Goal: Transaction & Acquisition: Obtain resource

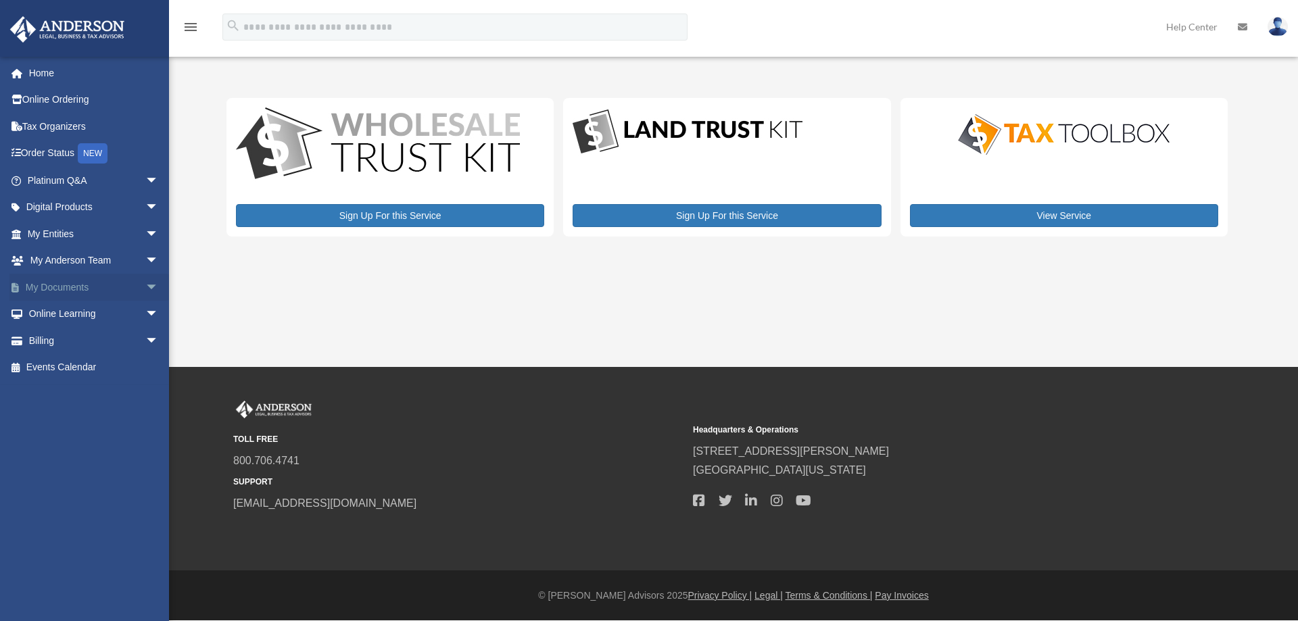
click at [145, 287] on span "arrow_drop_down" at bounding box center [158, 288] width 27 height 28
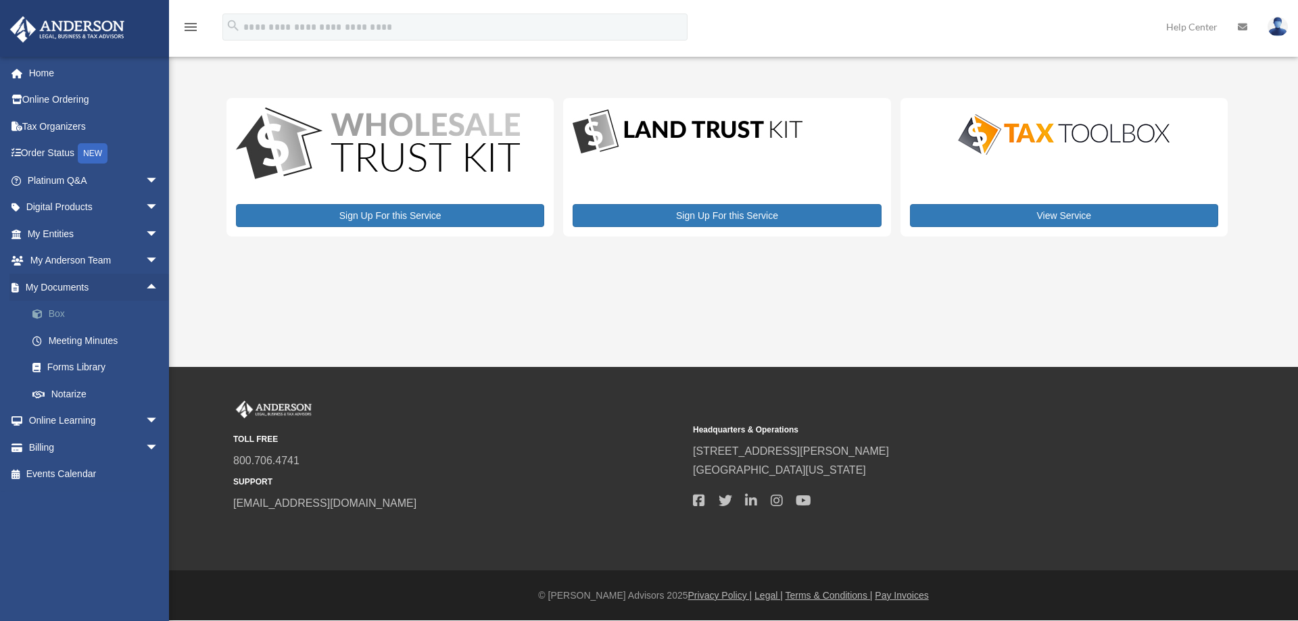
click at [58, 315] on link "Box" at bounding box center [99, 314] width 160 height 27
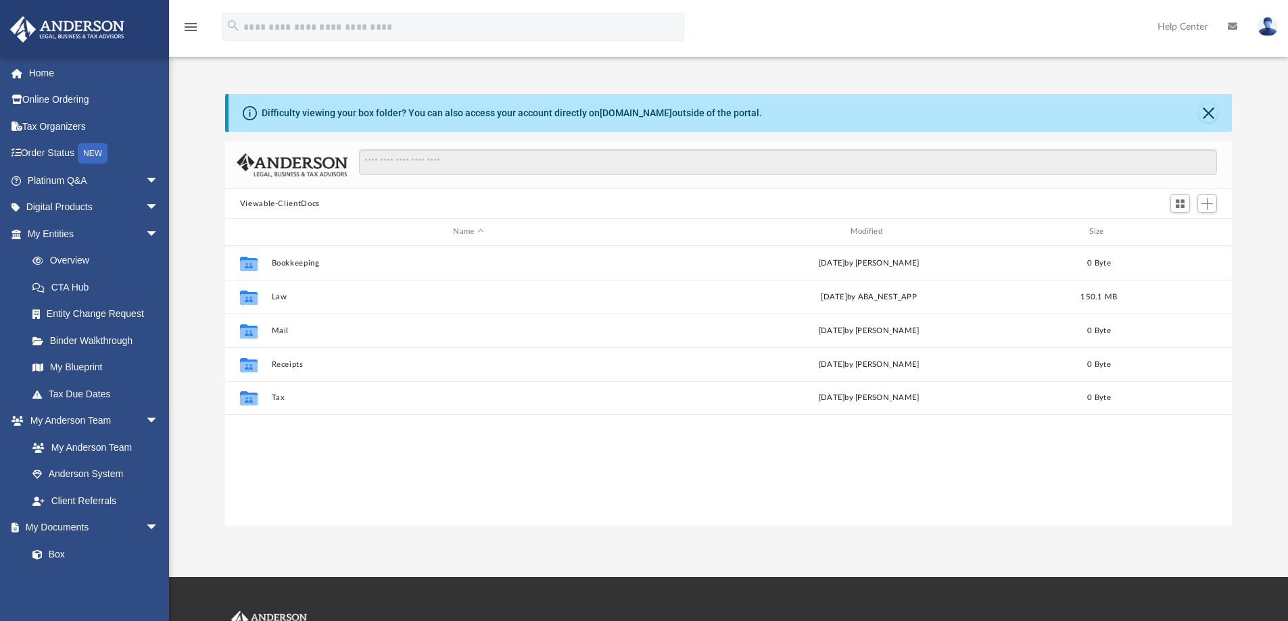
scroll to position [297, 996]
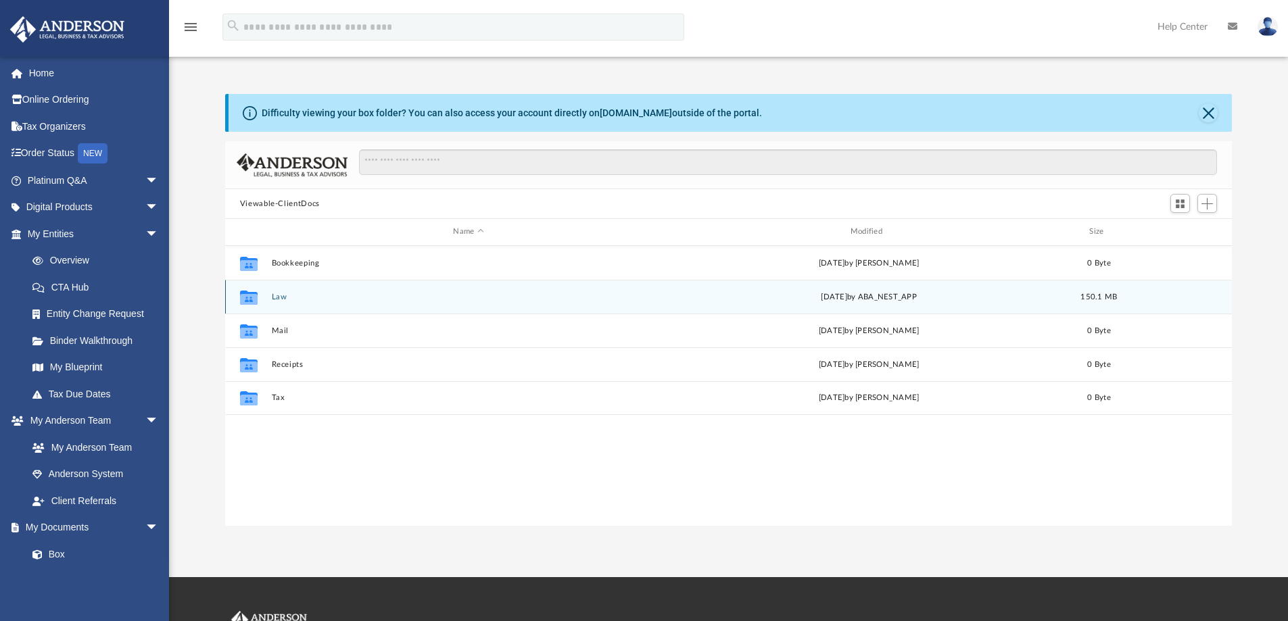
click at [281, 295] on button "Law" at bounding box center [468, 297] width 394 height 9
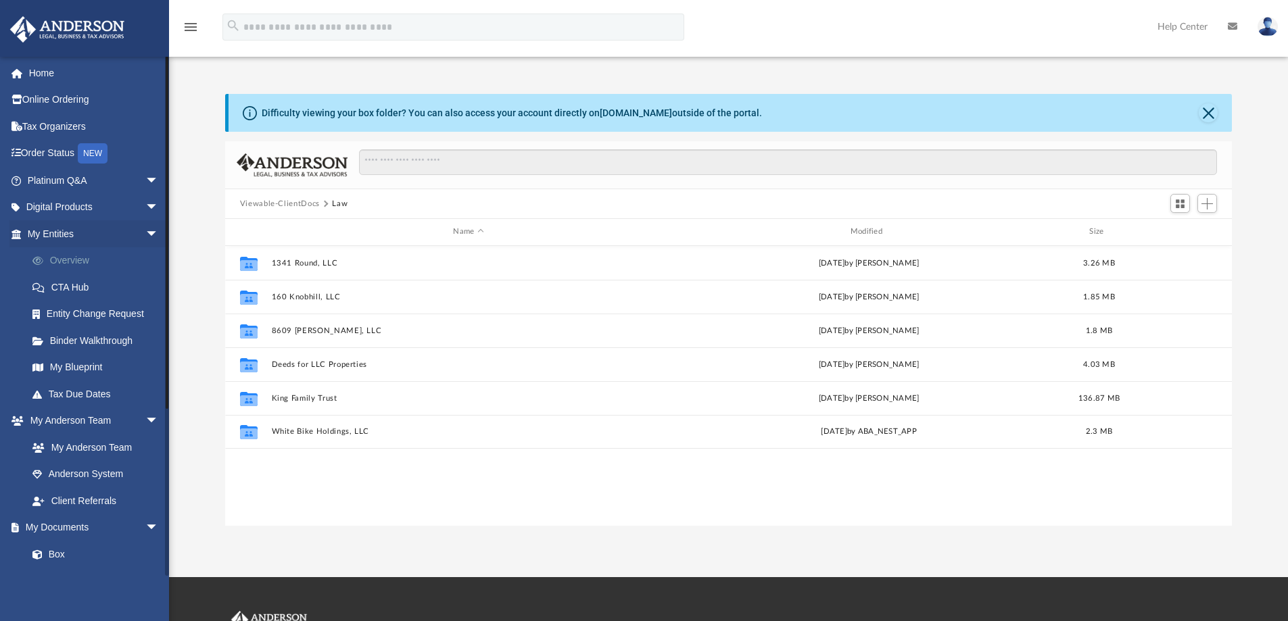
click at [87, 260] on link "Overview" at bounding box center [99, 260] width 160 height 27
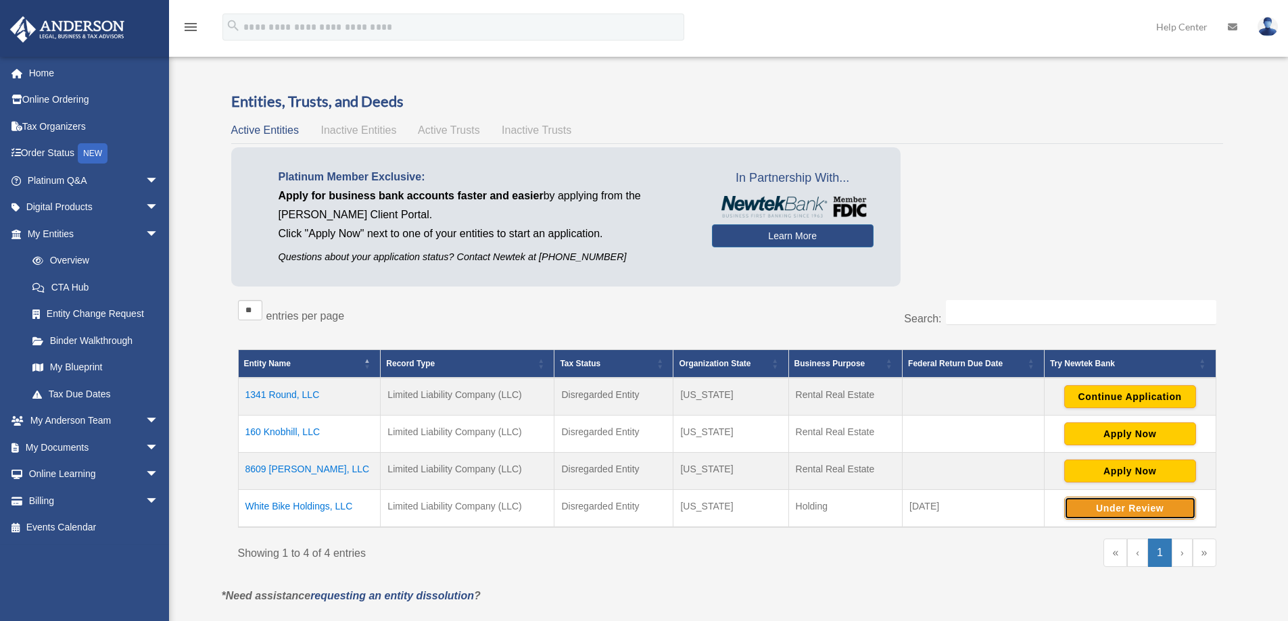
click at [1092, 506] on button "Under Review" at bounding box center [1130, 508] width 132 height 23
click at [145, 417] on span "arrow_drop_down" at bounding box center [158, 422] width 27 height 28
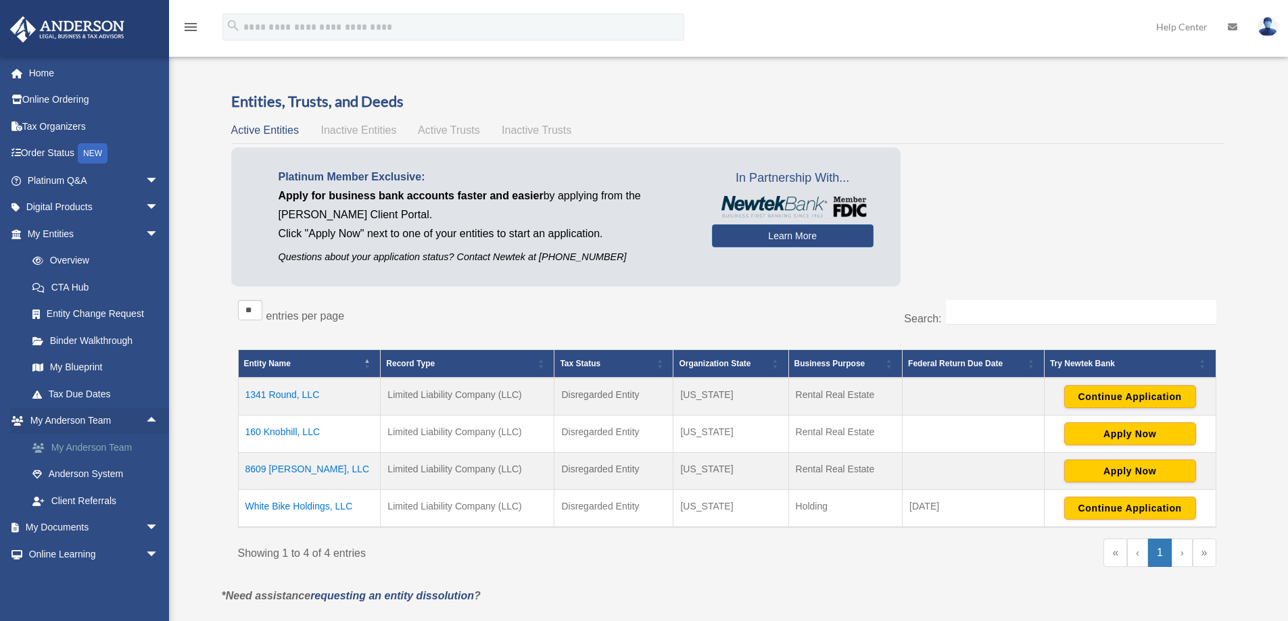
drag, startPoint x: 125, startPoint y: 448, endPoint x: 123, endPoint y: 440, distance: 8.4
click at [125, 447] on link "My Anderson Team" at bounding box center [99, 447] width 160 height 27
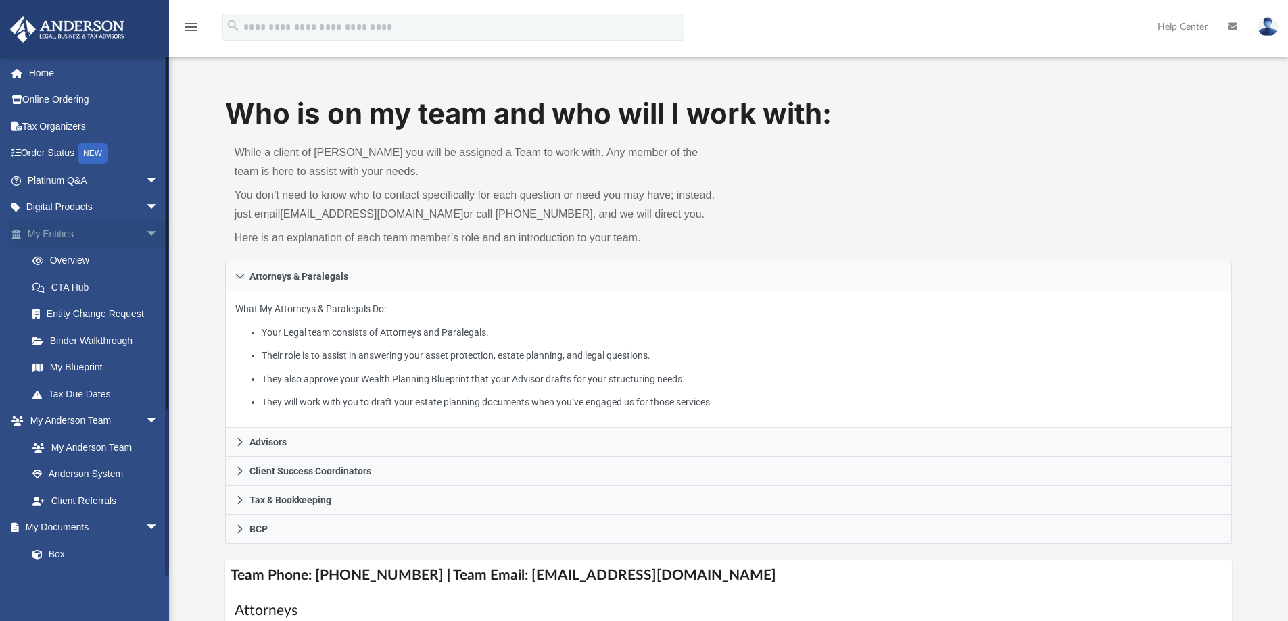
click at [145, 231] on span "arrow_drop_down" at bounding box center [158, 234] width 27 height 28
click at [122, 286] on link "My Anderson Team" at bounding box center [99, 287] width 160 height 27
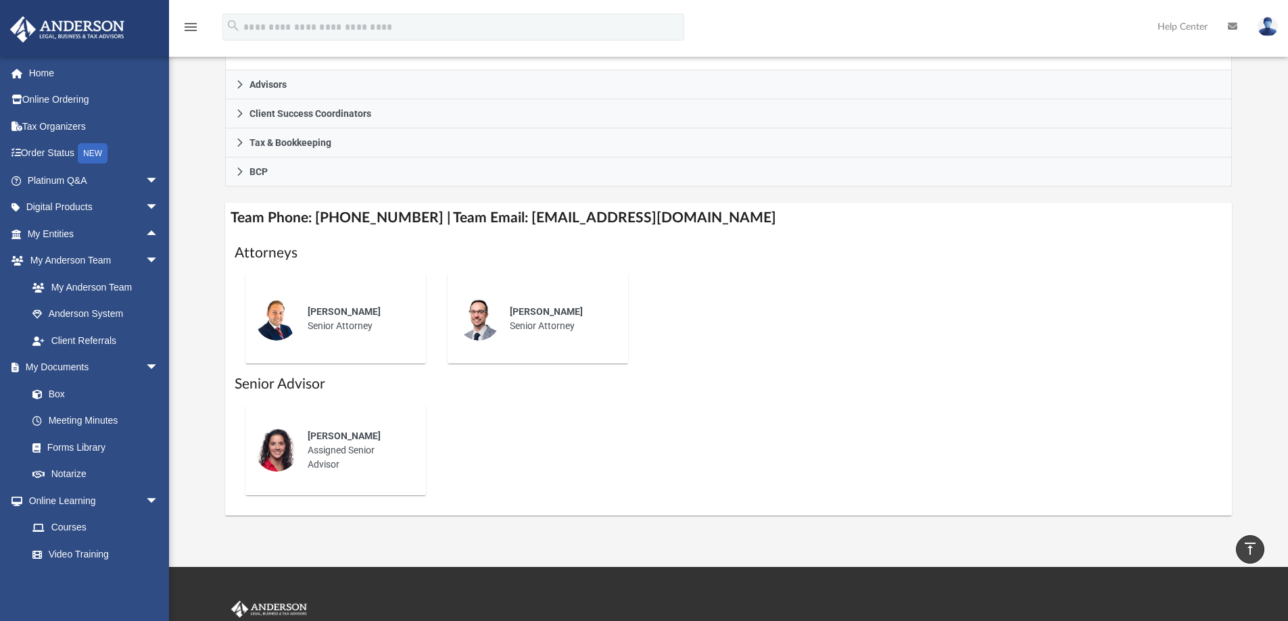
scroll to position [410, 0]
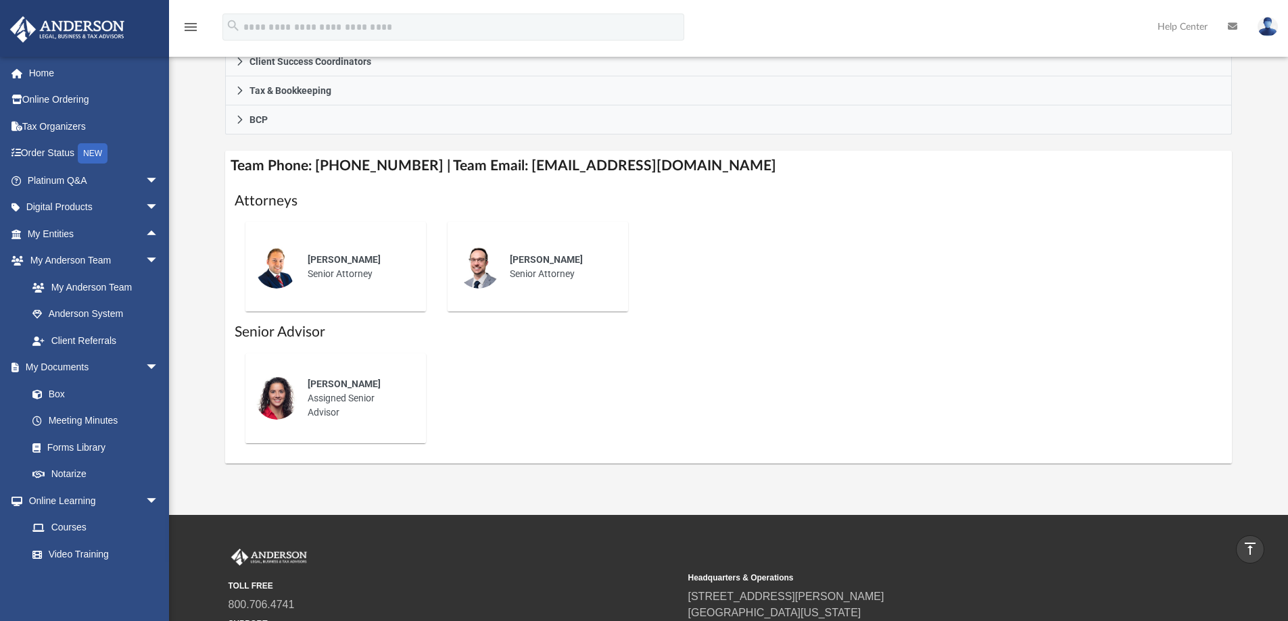
click at [387, 394] on div "Leah Pocoroba Assigned Senior Advisor" at bounding box center [357, 399] width 118 height 62
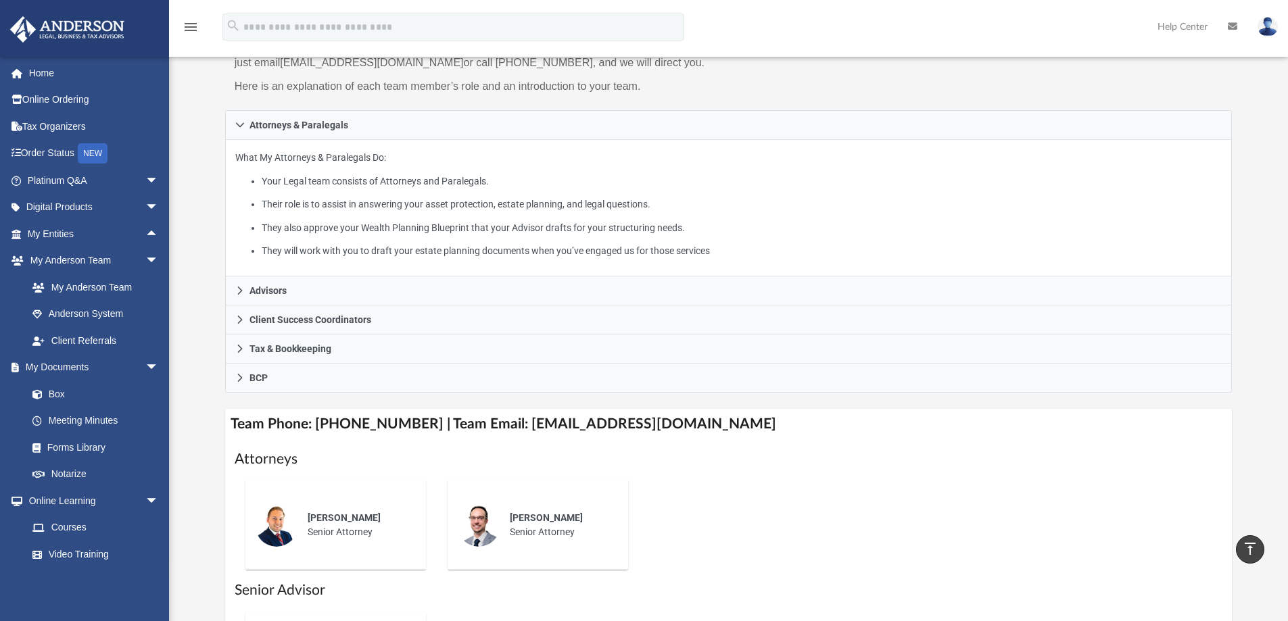
scroll to position [139, 0]
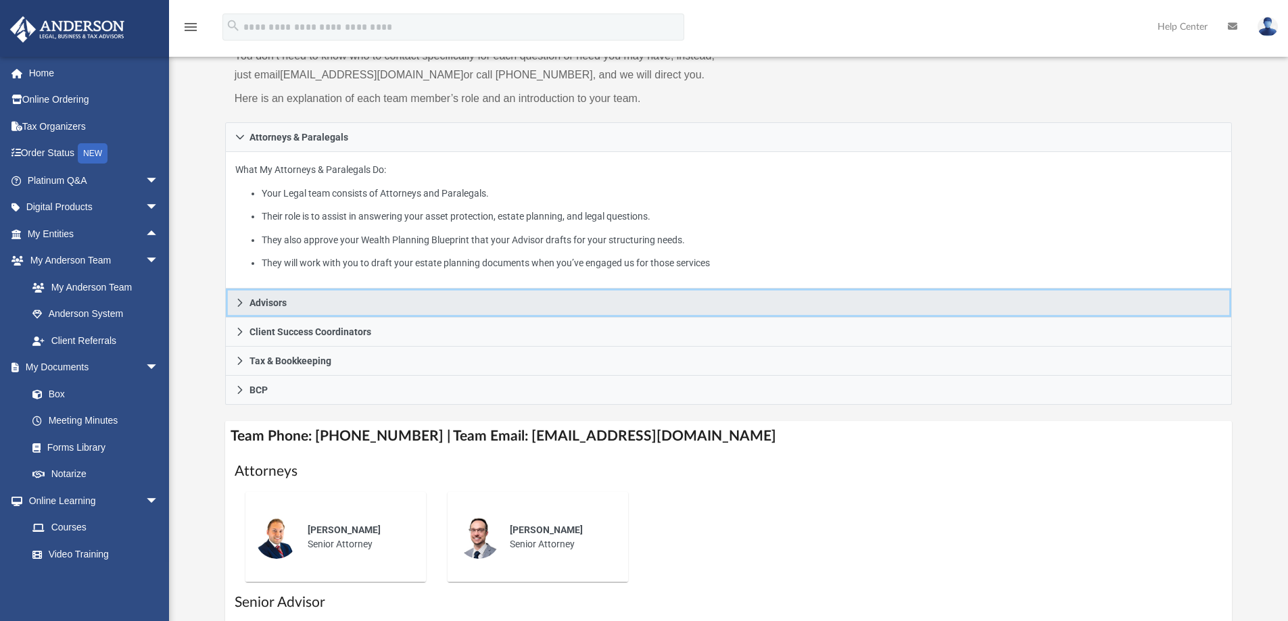
click at [299, 296] on link "Advisors" at bounding box center [728, 303] width 1007 height 29
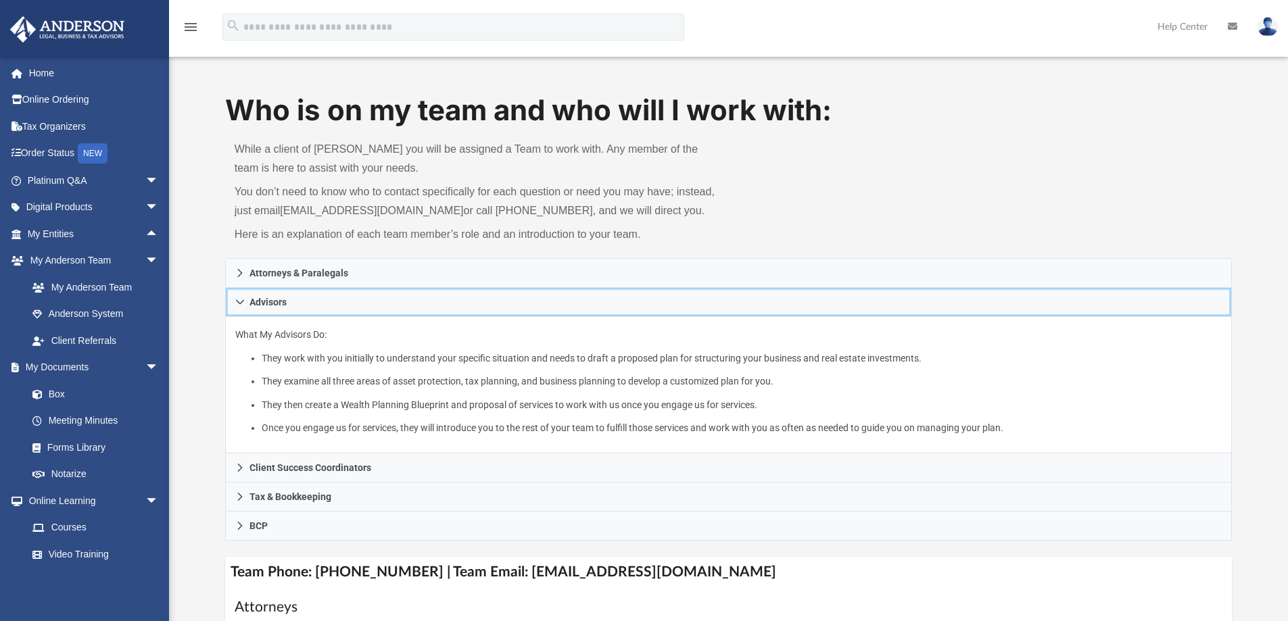
scroll to position [0, 0]
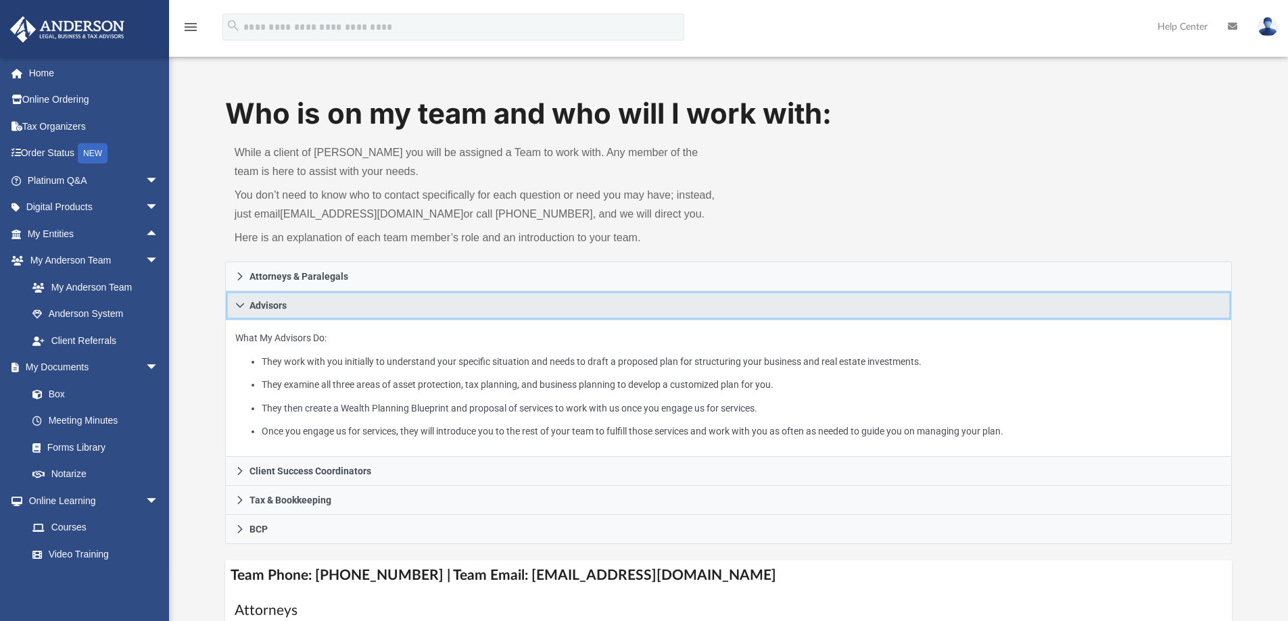
click at [237, 305] on icon at bounding box center [240, 306] width 8 height 5
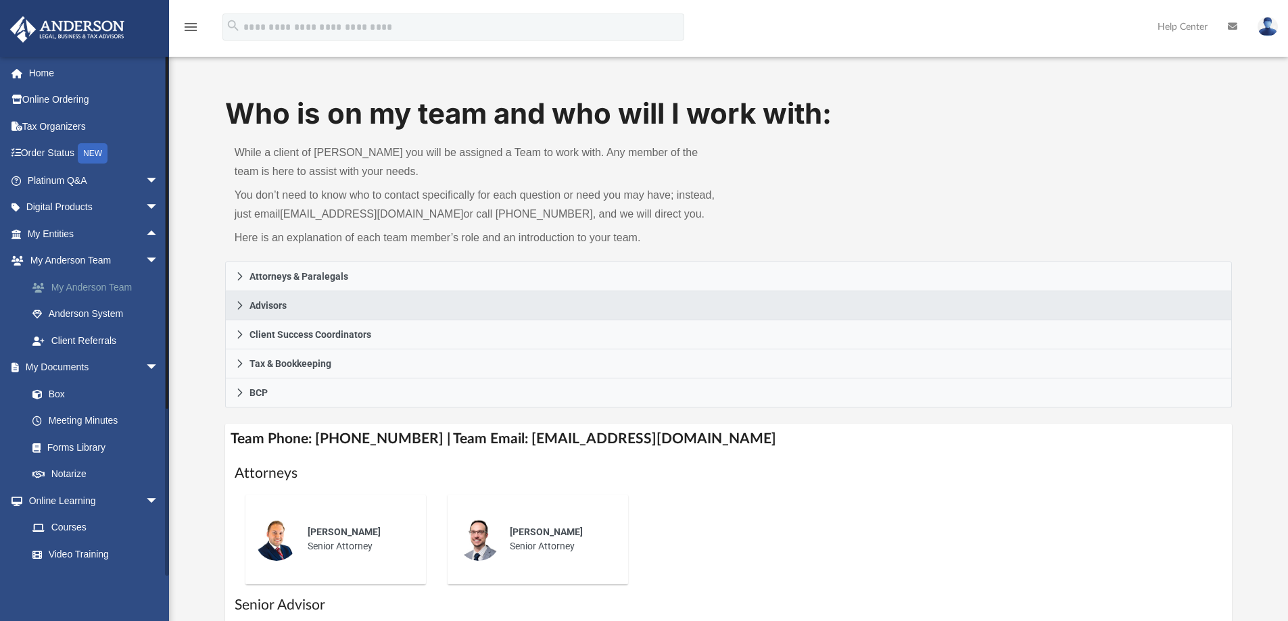
click at [114, 285] on link "My Anderson Team" at bounding box center [99, 287] width 160 height 27
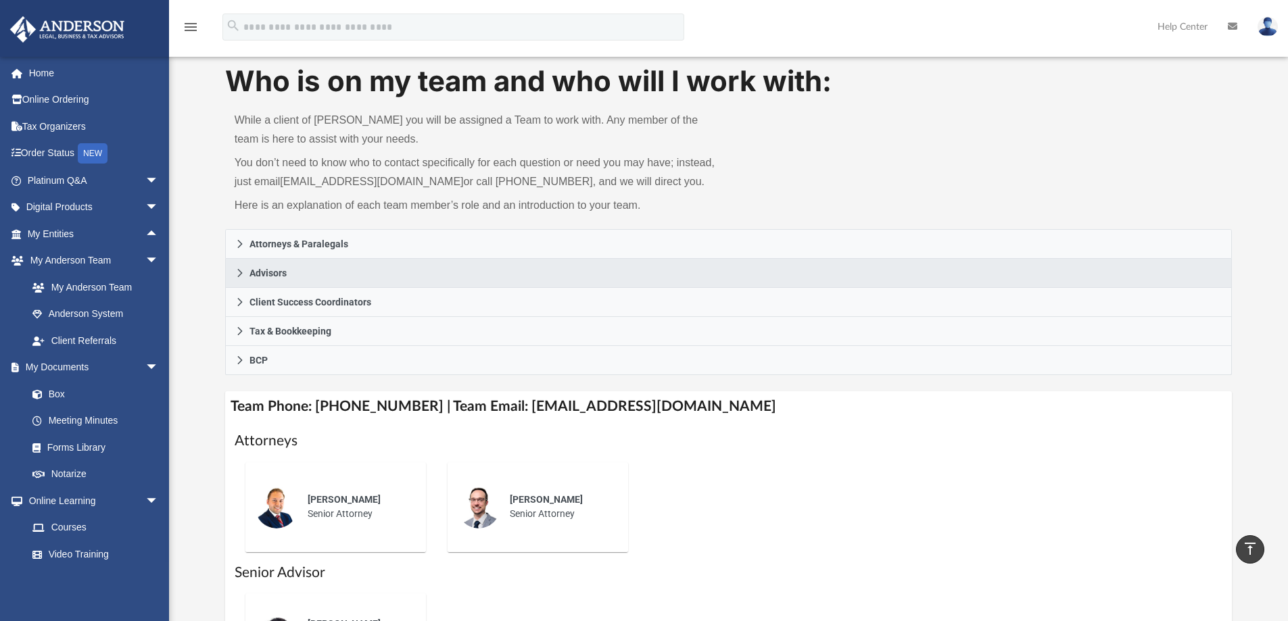
scroll to position [3, 0]
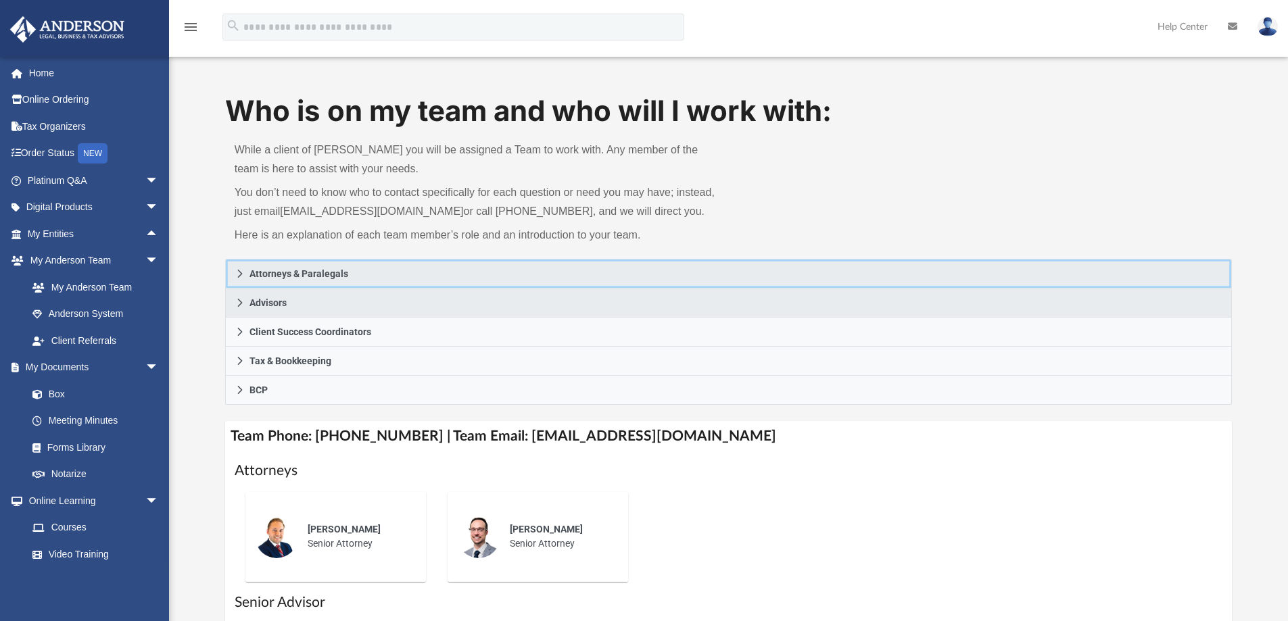
click at [239, 270] on icon at bounding box center [239, 273] width 9 height 9
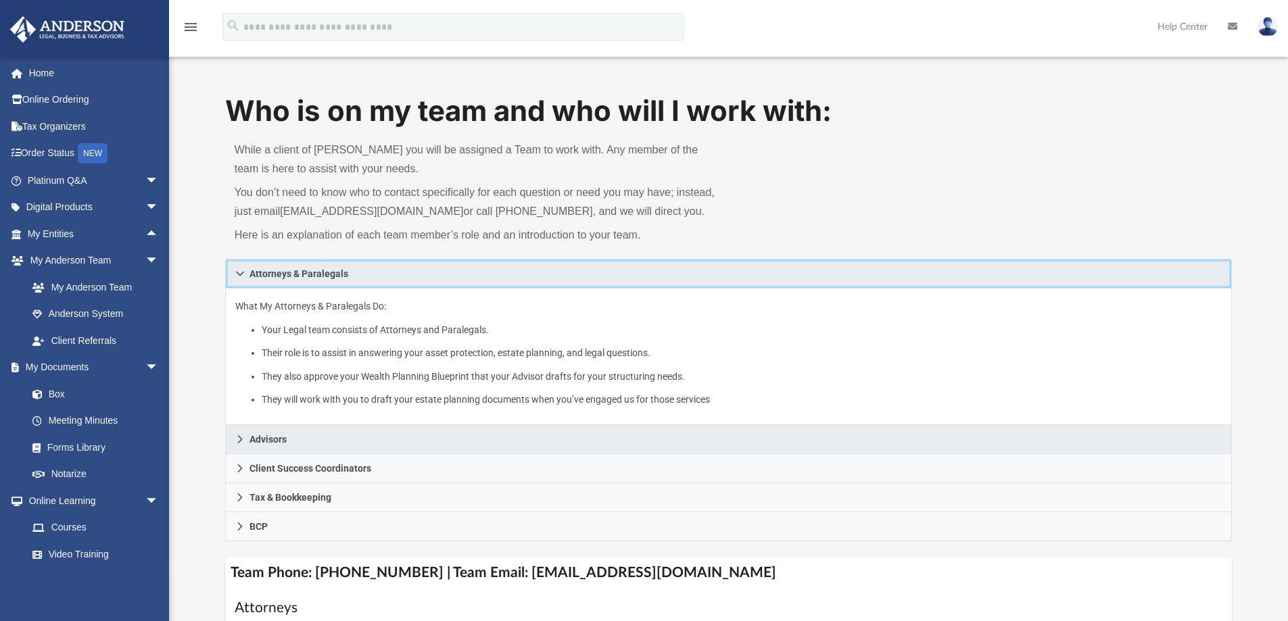
click at [239, 271] on icon at bounding box center [239, 273] width 9 height 9
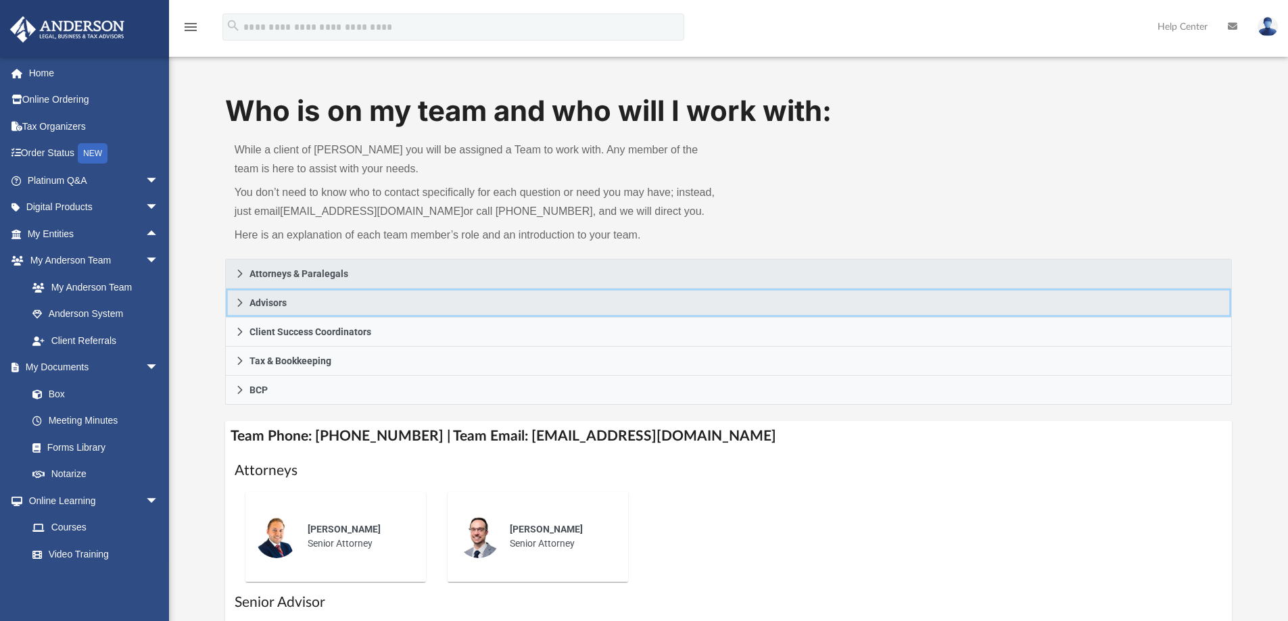
click at [237, 296] on link "Advisors" at bounding box center [728, 303] width 1007 height 29
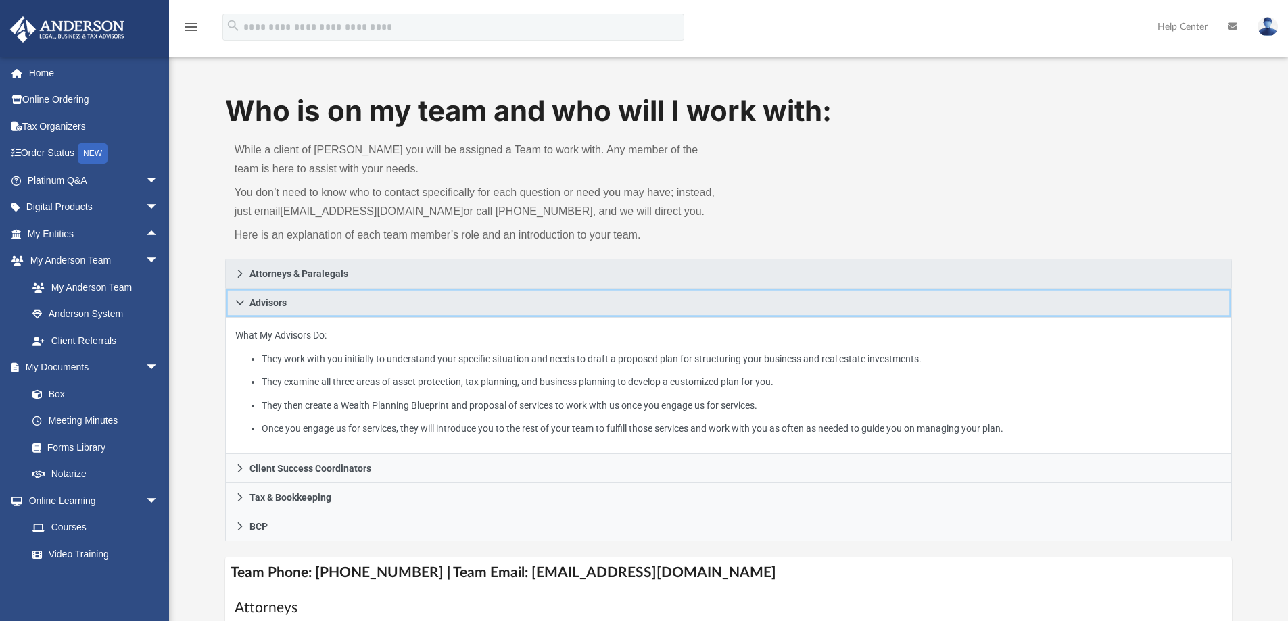
click at [243, 299] on icon at bounding box center [239, 302] width 9 height 9
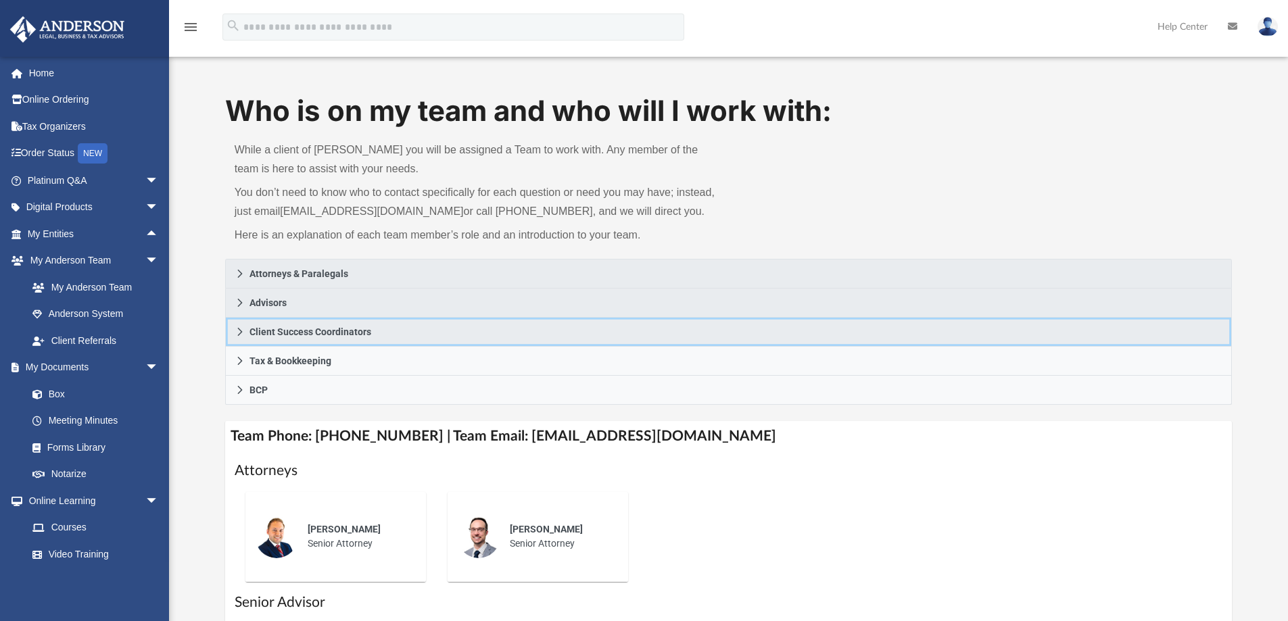
click at [242, 330] on icon at bounding box center [239, 331] width 9 height 9
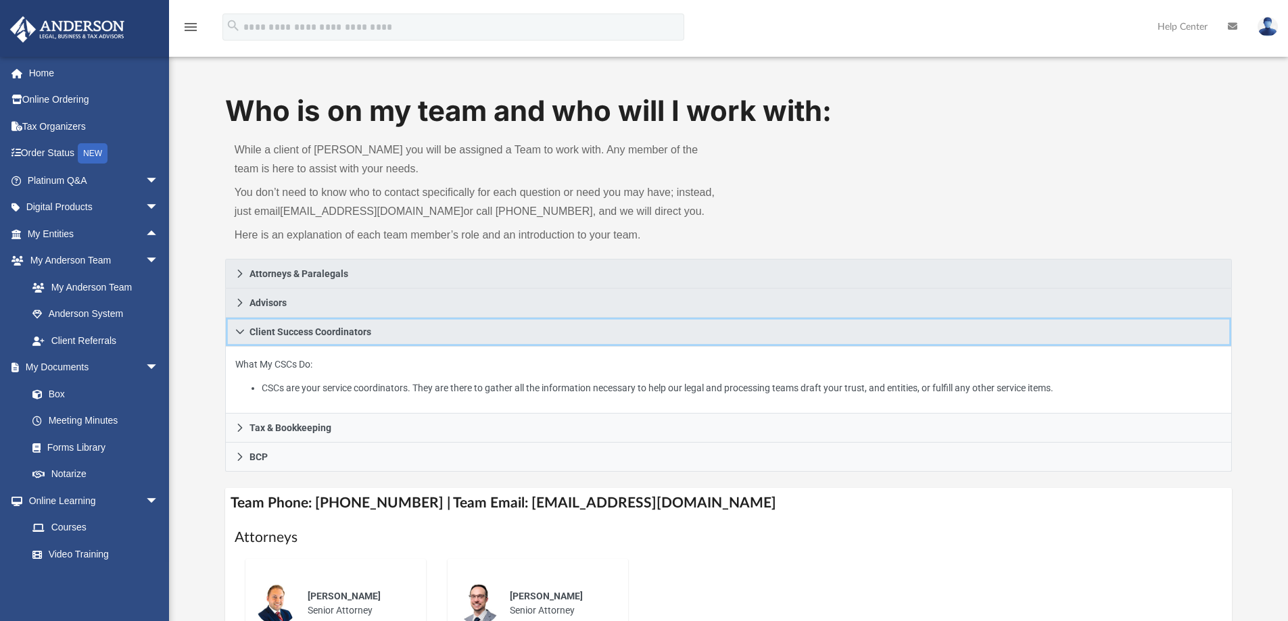
click at [242, 329] on icon at bounding box center [239, 331] width 9 height 9
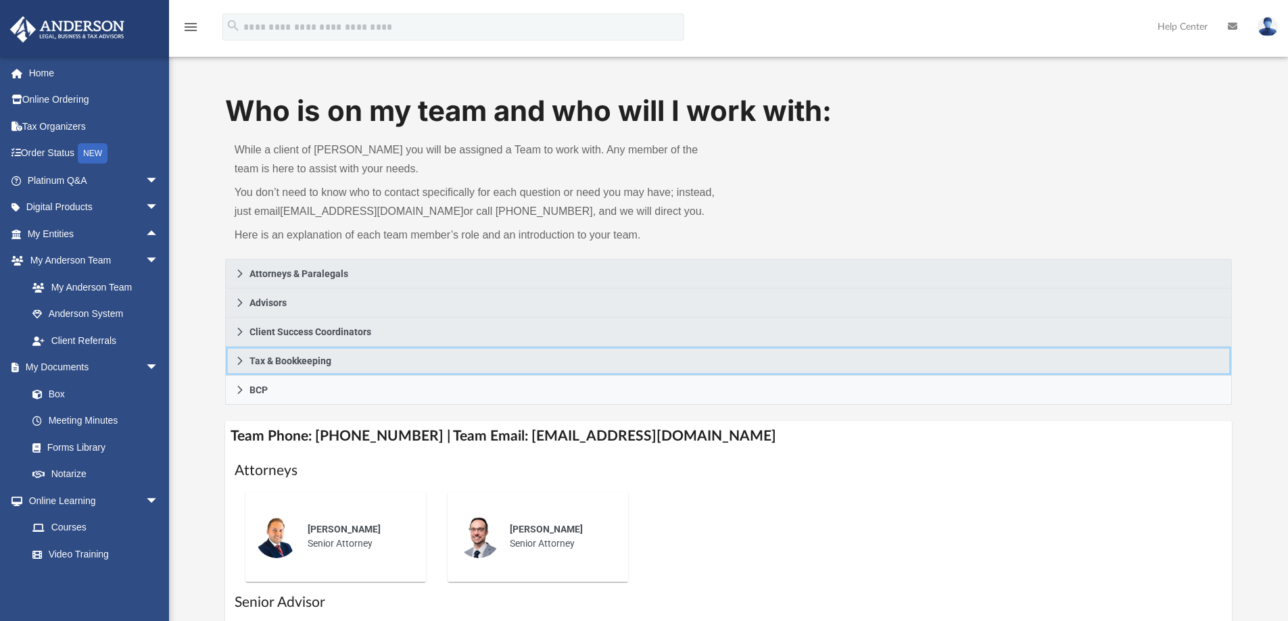
click at [239, 360] on icon at bounding box center [239, 360] width 9 height 9
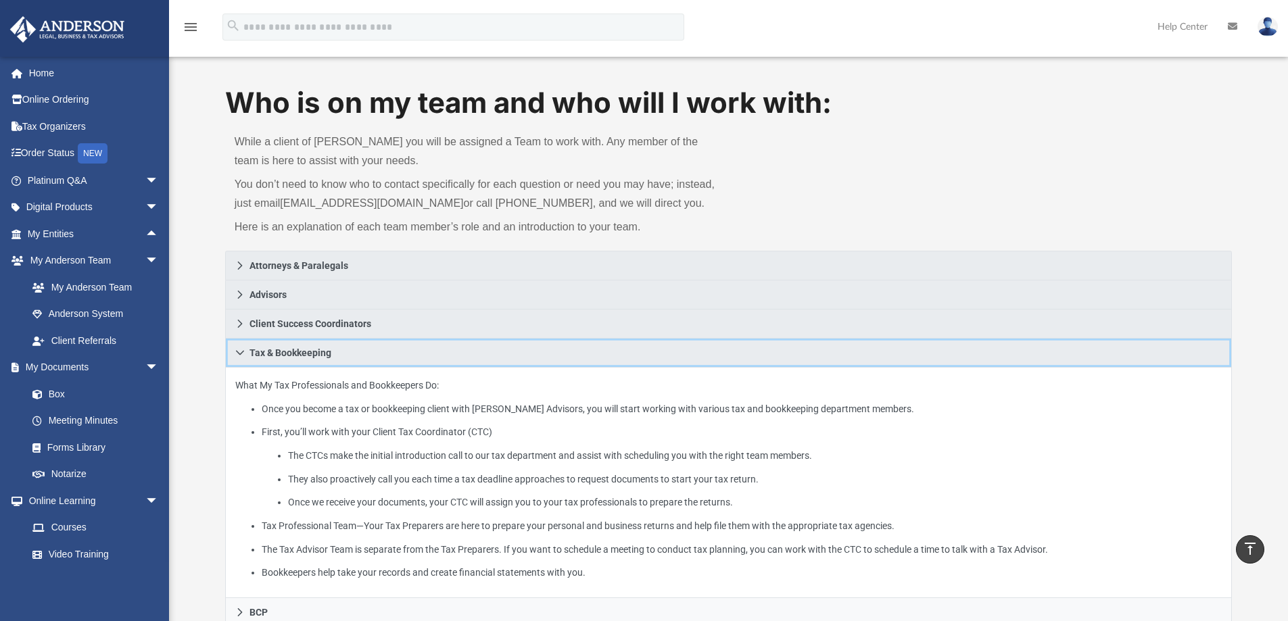
scroll to position [0, 0]
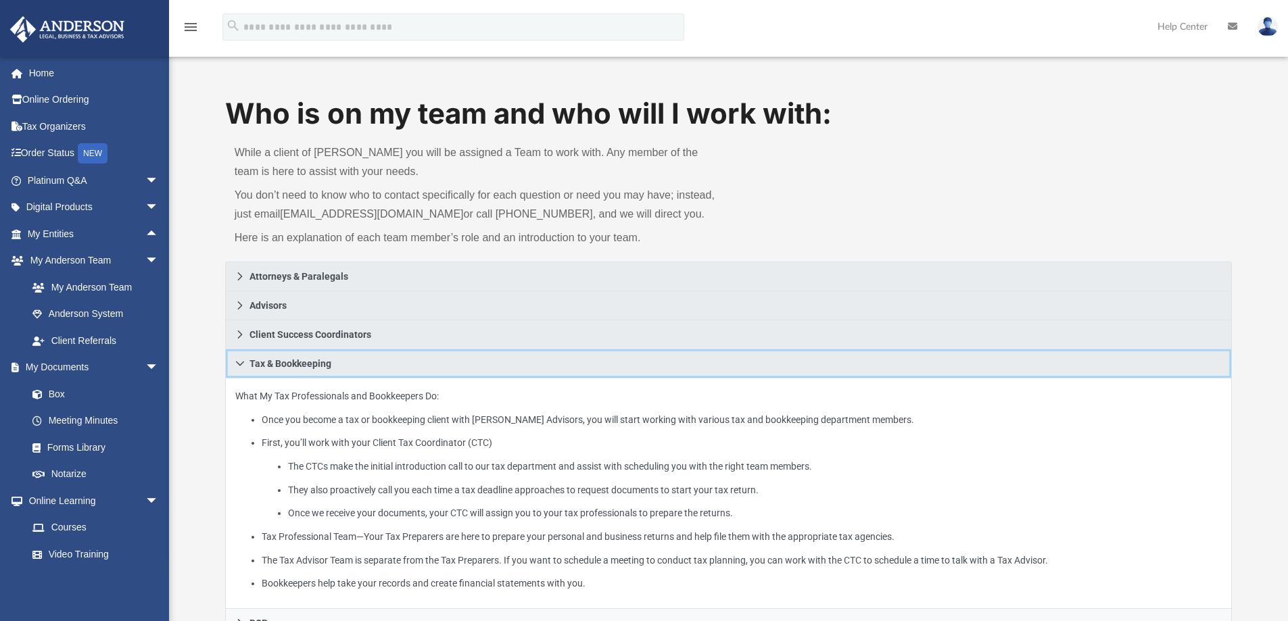
click at [237, 362] on icon at bounding box center [239, 363] width 9 height 9
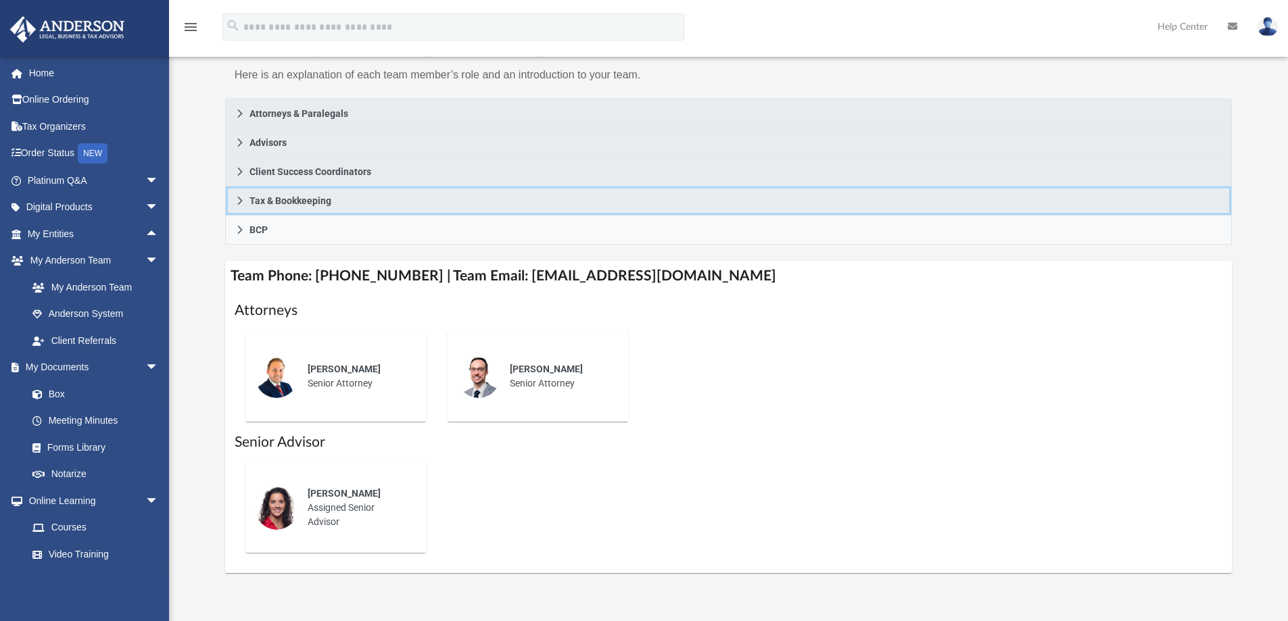
scroll to position [203, 0]
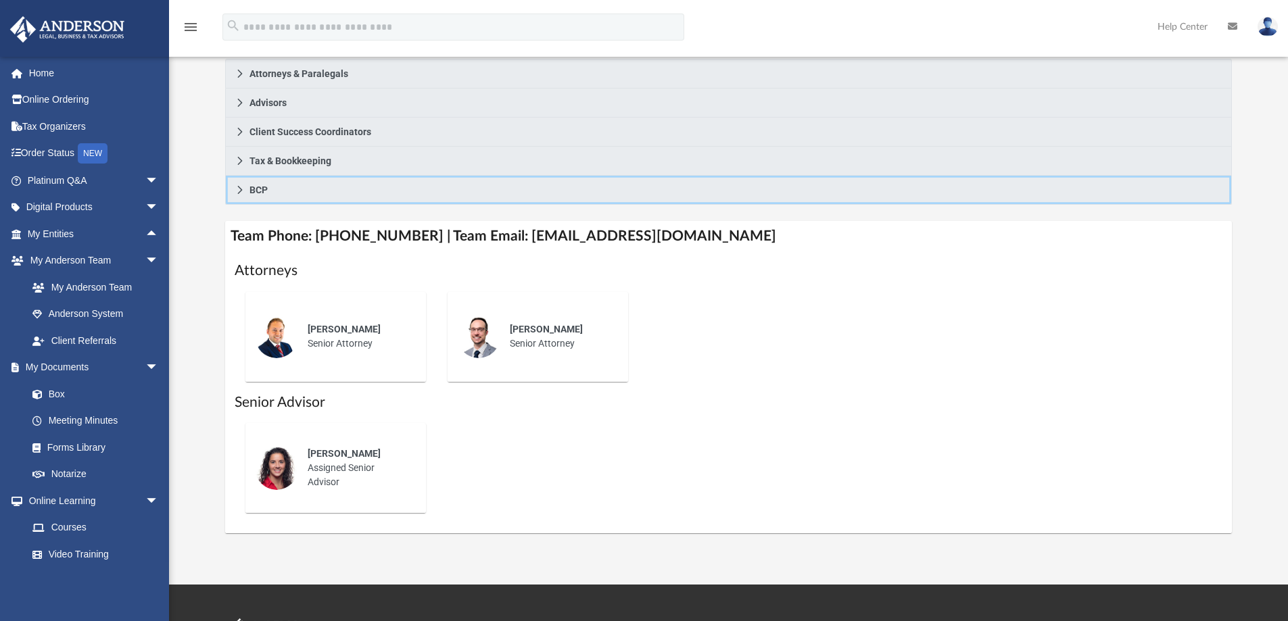
click at [239, 189] on icon at bounding box center [239, 189] width 9 height 9
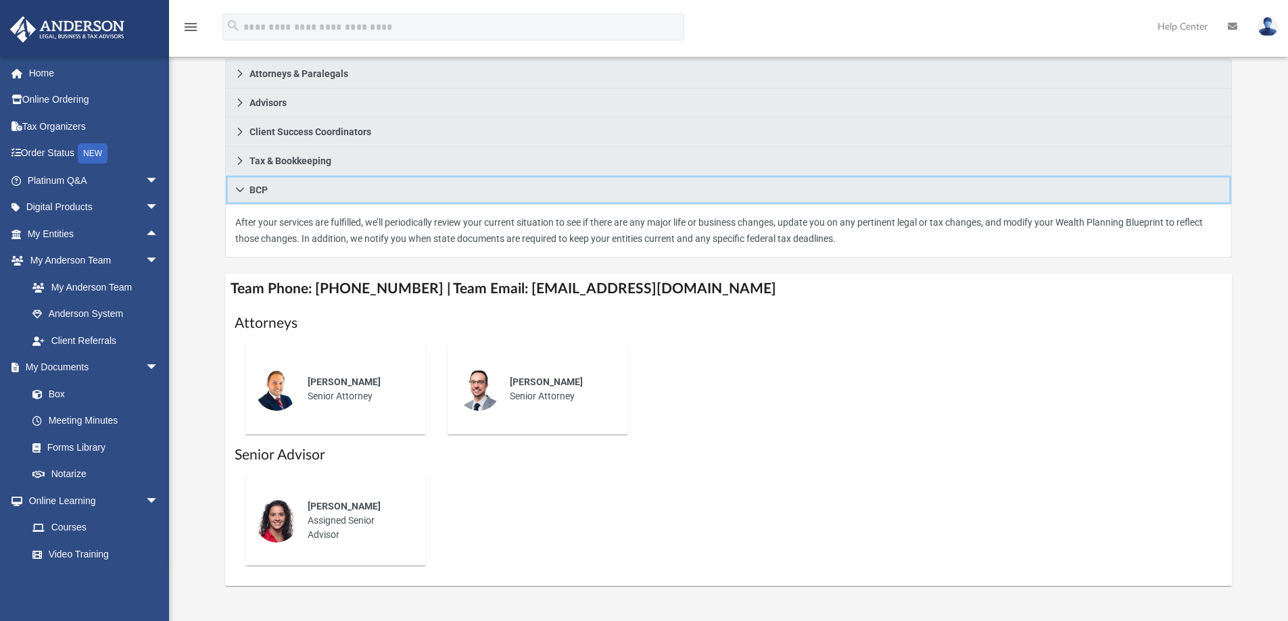
click at [237, 185] on icon at bounding box center [239, 189] width 9 height 9
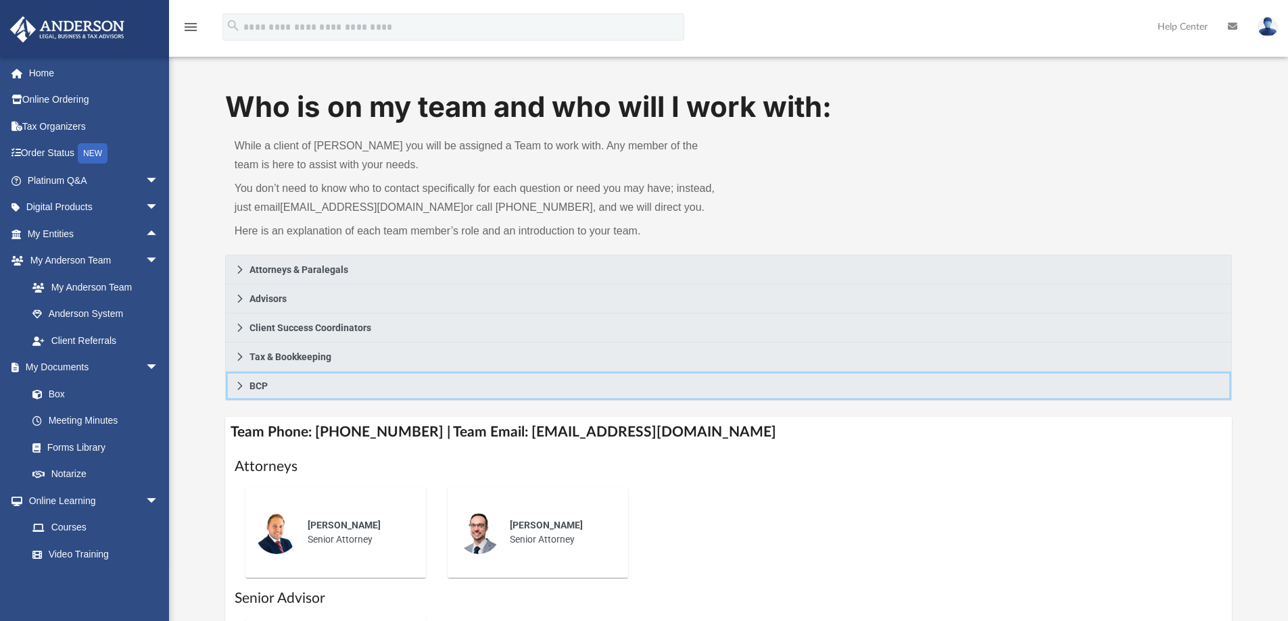
scroll to position [0, 0]
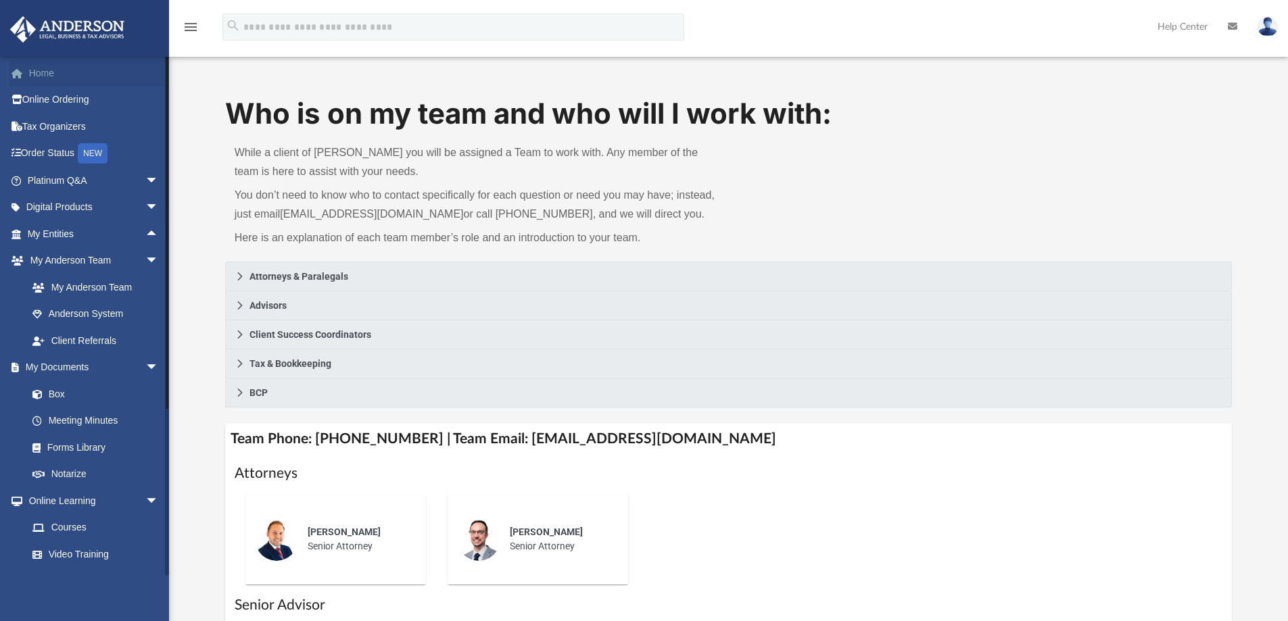
click at [47, 69] on link "Home" at bounding box center [94, 72] width 170 height 27
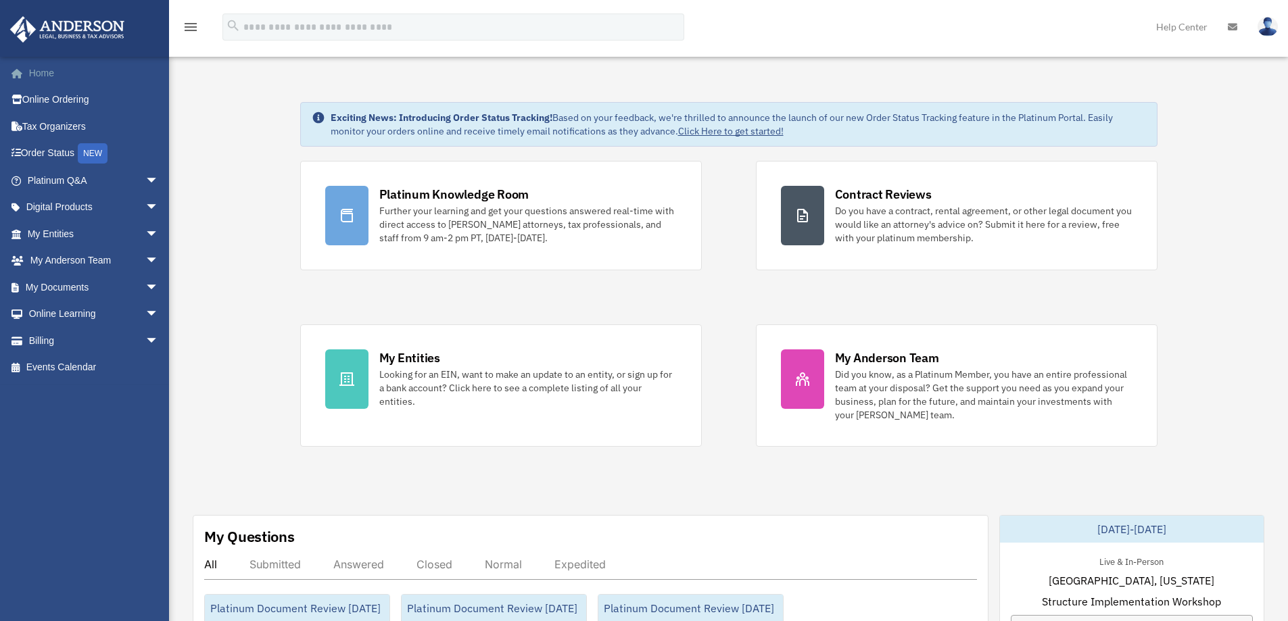
click at [44, 70] on link "Home" at bounding box center [94, 72] width 170 height 27
click at [145, 285] on span "arrow_drop_down" at bounding box center [158, 288] width 27 height 28
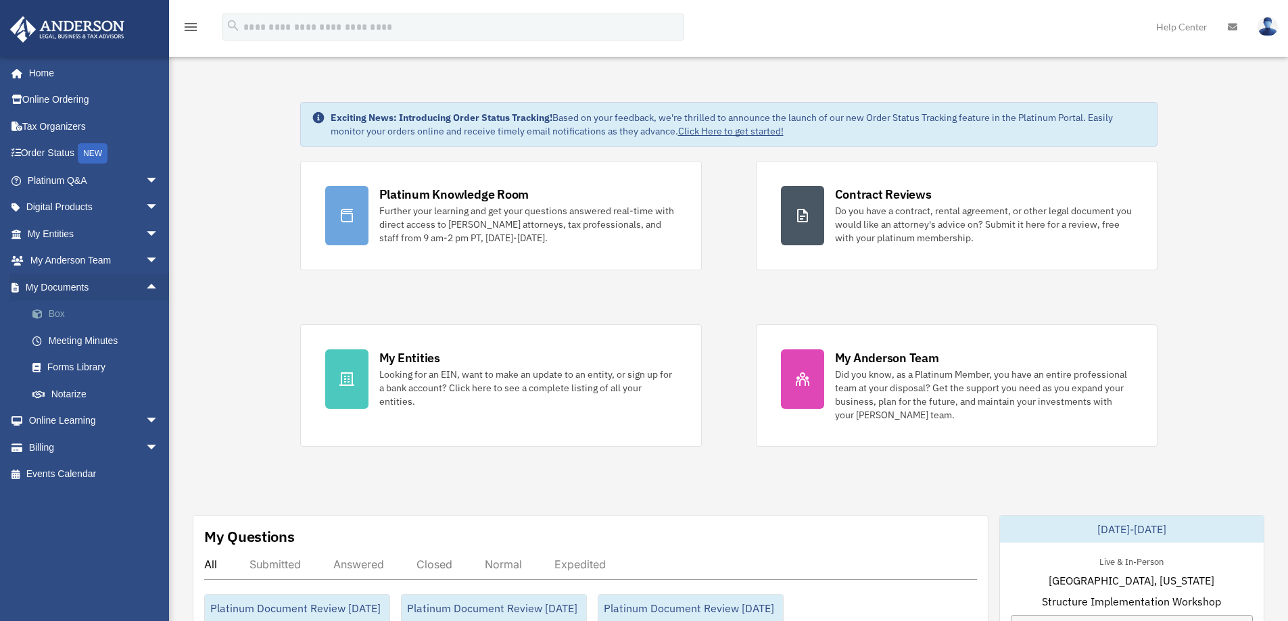
click at [76, 312] on link "Box" at bounding box center [99, 314] width 160 height 27
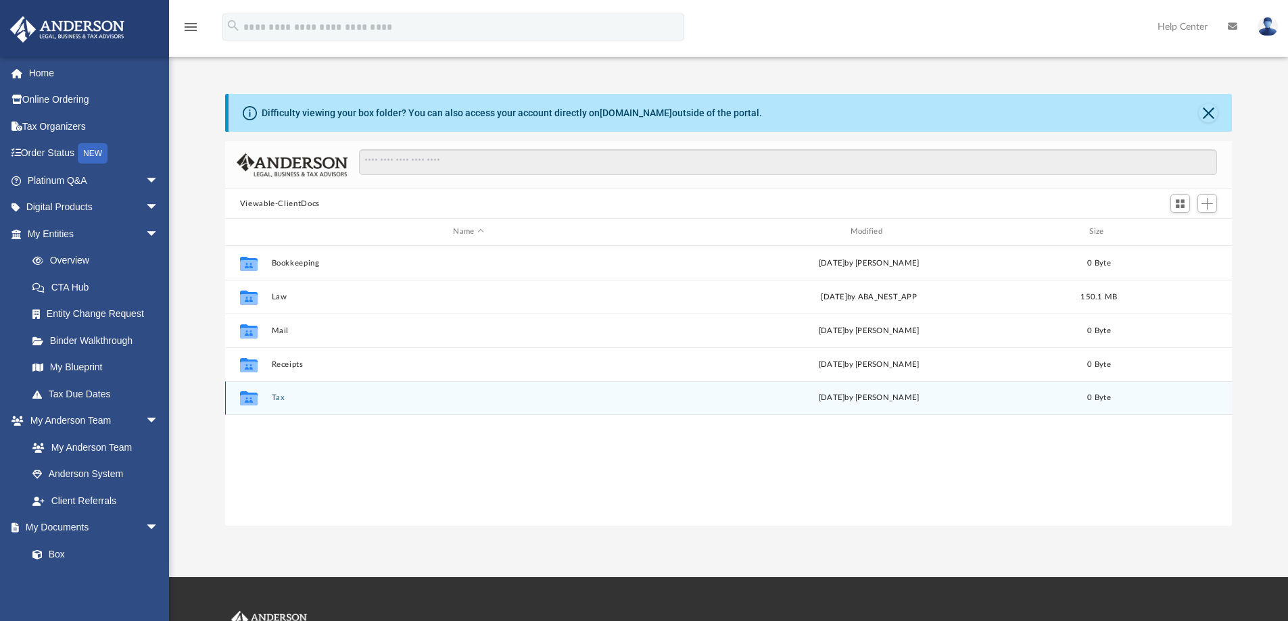
scroll to position [297, 996]
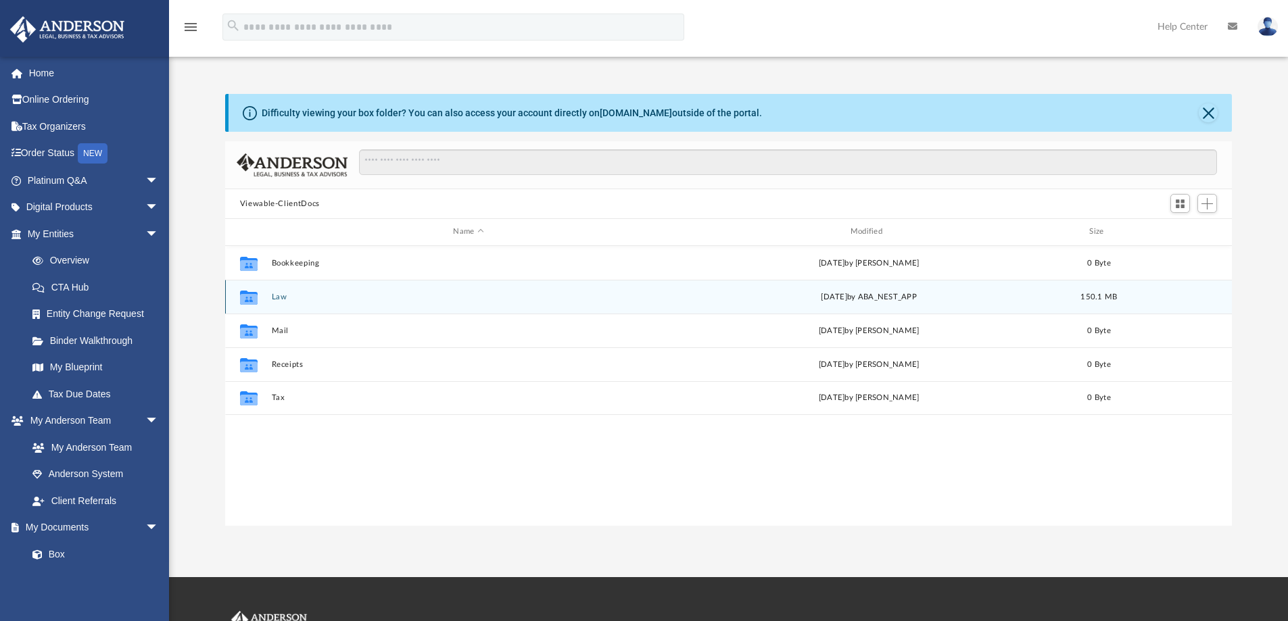
click at [733, 298] on div "[DATE] by ABA_NEST_APP" at bounding box center [868, 297] width 394 height 12
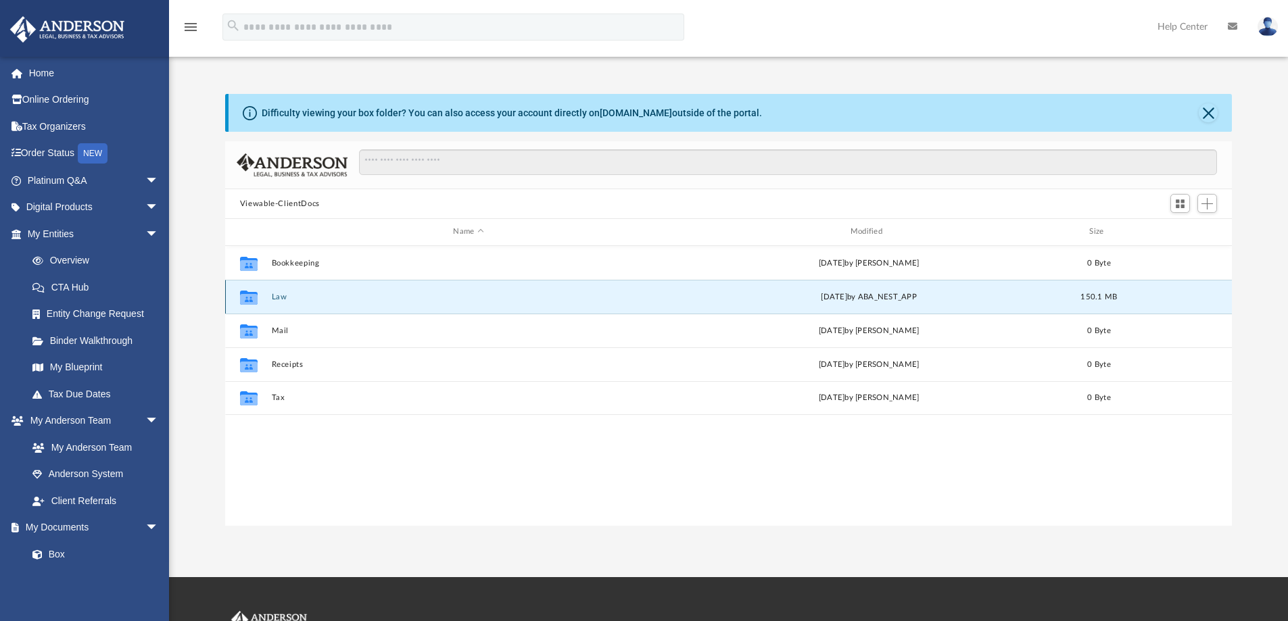
click at [296, 298] on button "Law" at bounding box center [468, 297] width 394 height 9
click at [314, 295] on button "160 Knobhill, LLC" at bounding box center [468, 297] width 394 height 9
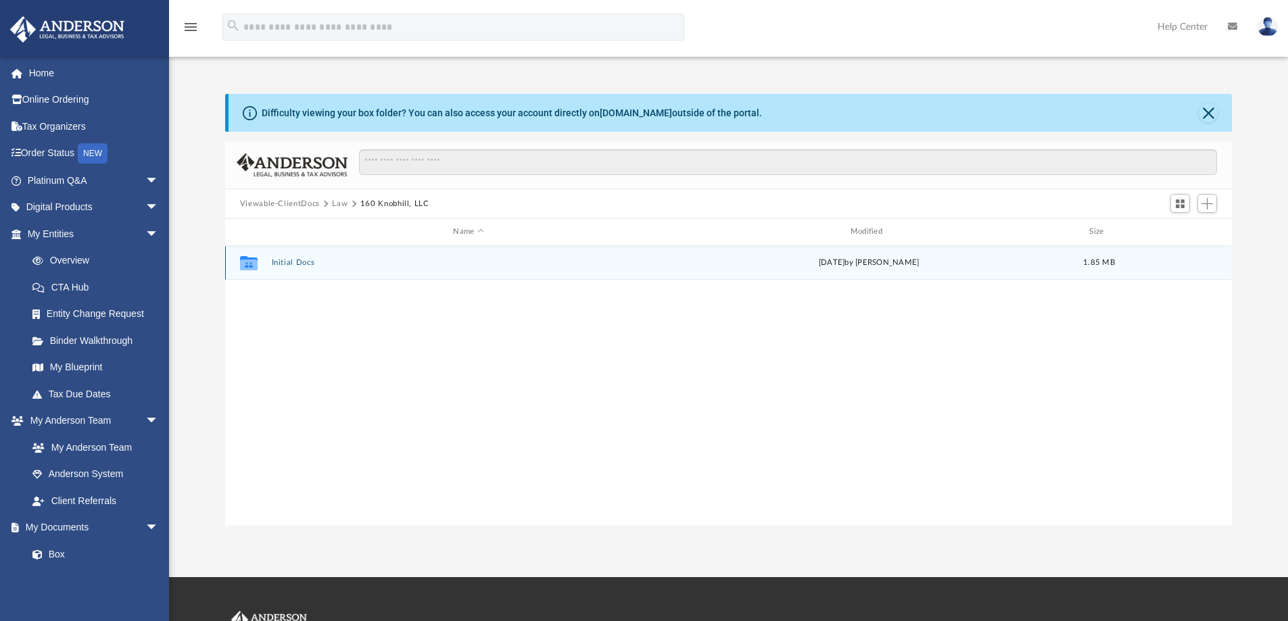
click at [295, 262] on button "Initial Docs" at bounding box center [468, 262] width 394 height 9
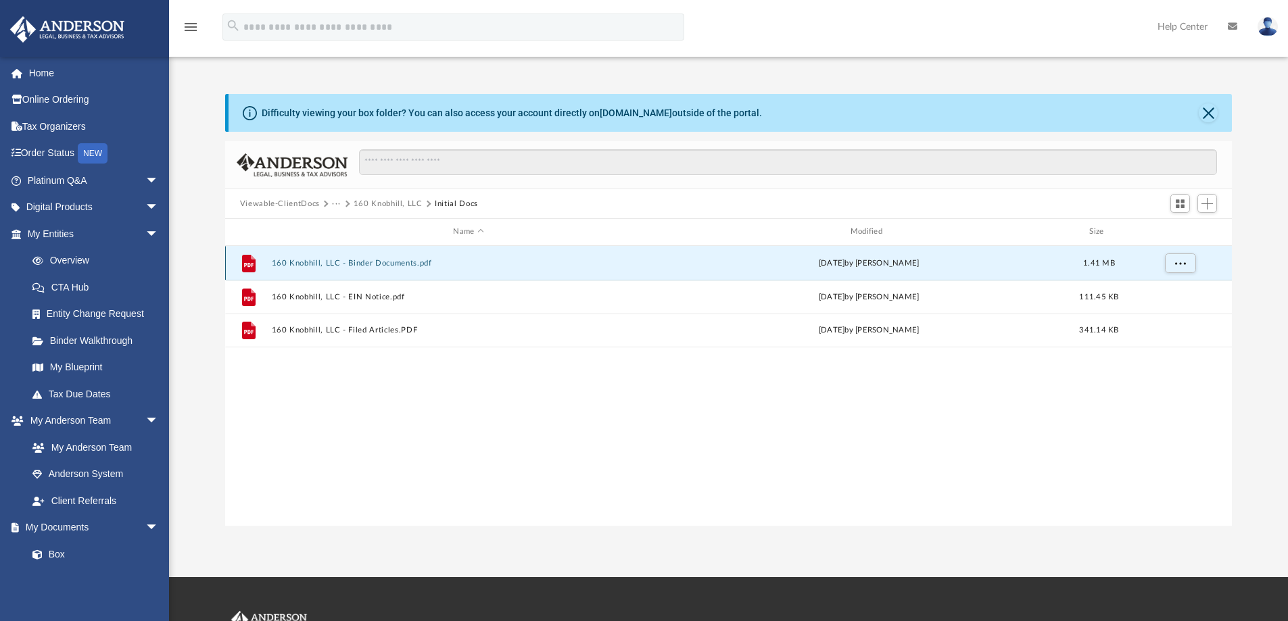
click at [369, 262] on button "160 Knobhill, LLC - Binder Documents.pdf" at bounding box center [468, 263] width 394 height 9
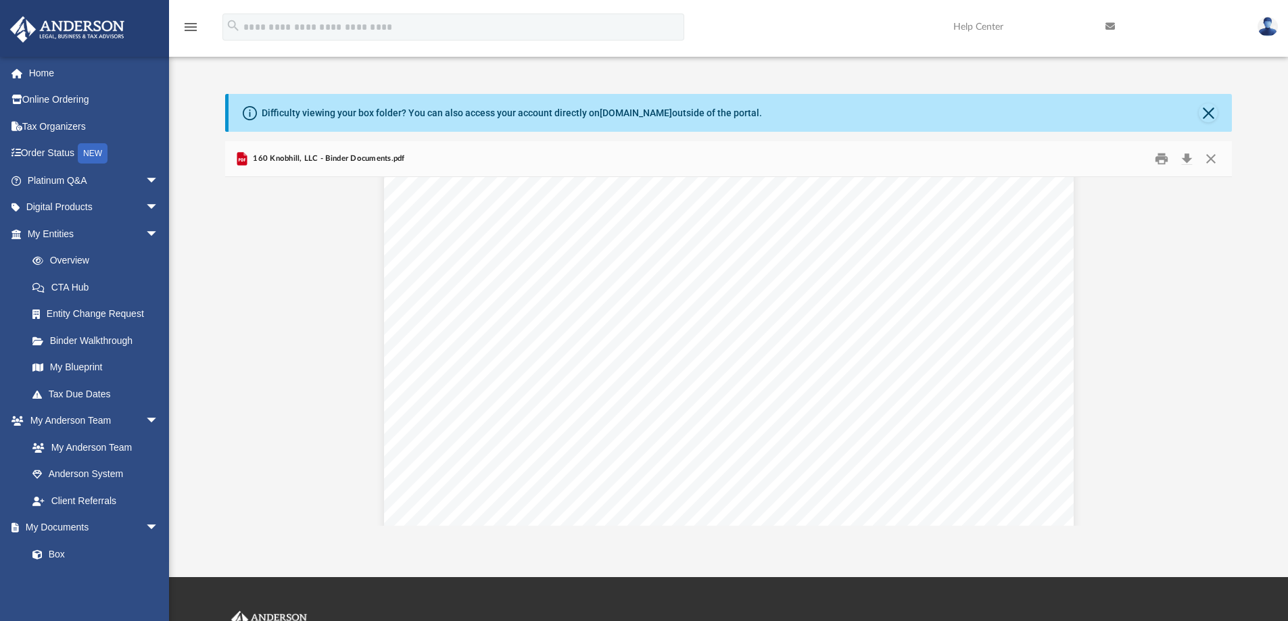
scroll to position [62060, 0]
click at [59, 550] on link "Box" at bounding box center [99, 554] width 160 height 27
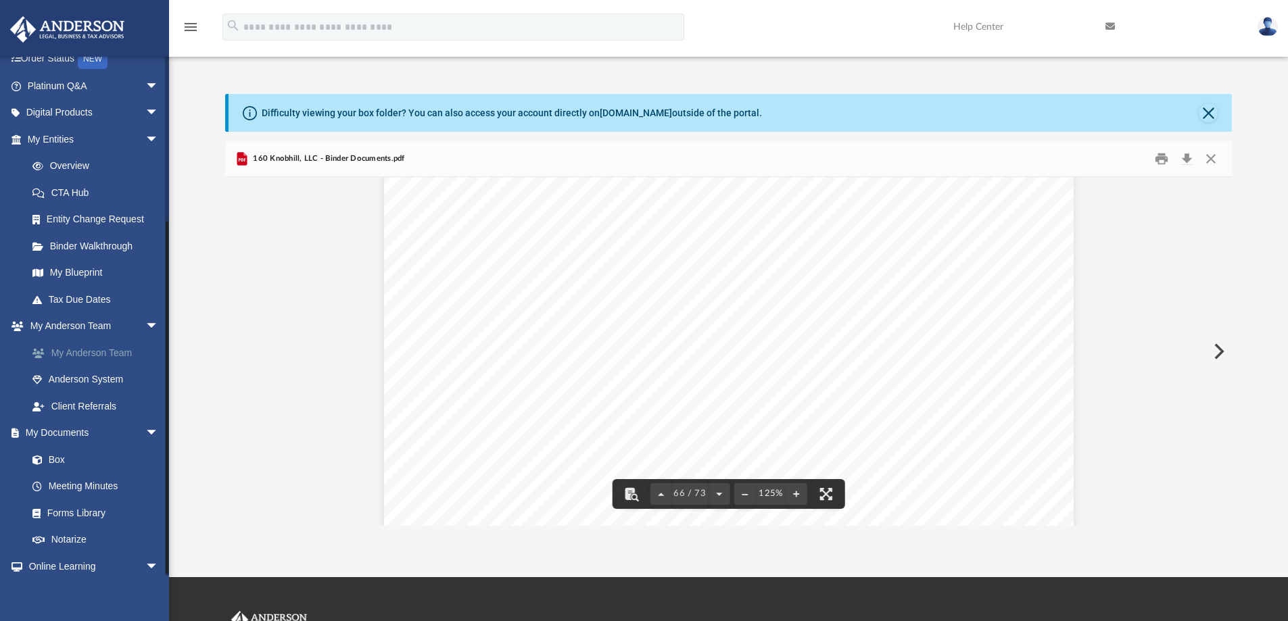
scroll to position [235, 0]
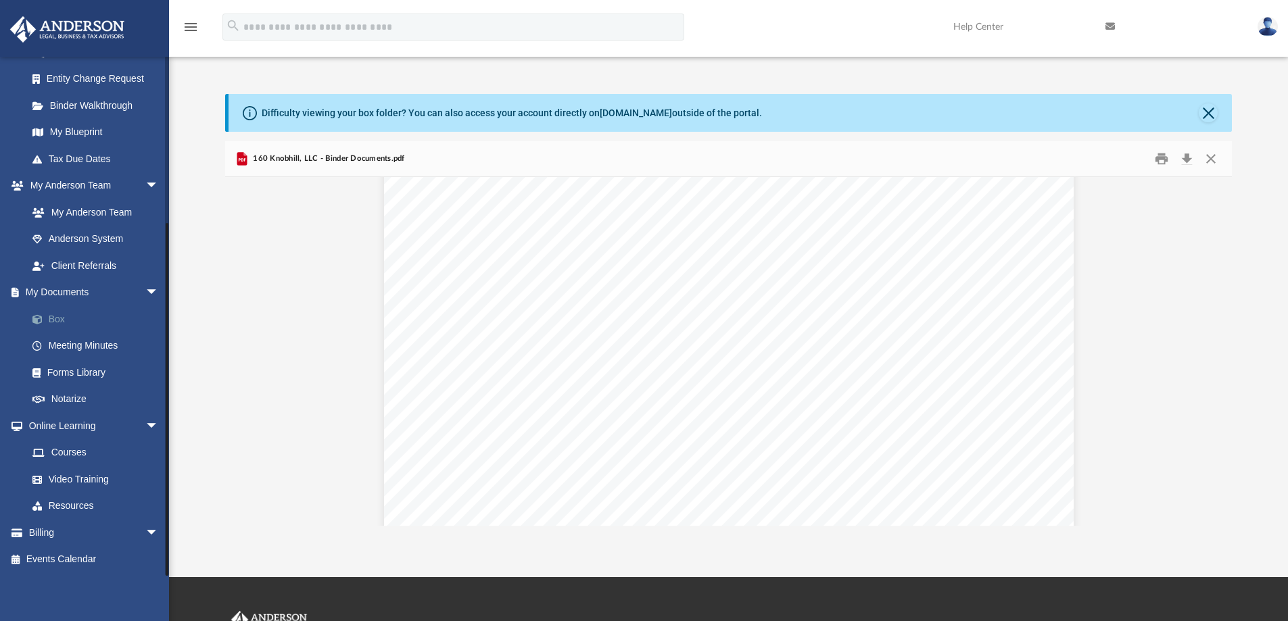
click at [60, 318] on link "Box" at bounding box center [99, 319] width 160 height 27
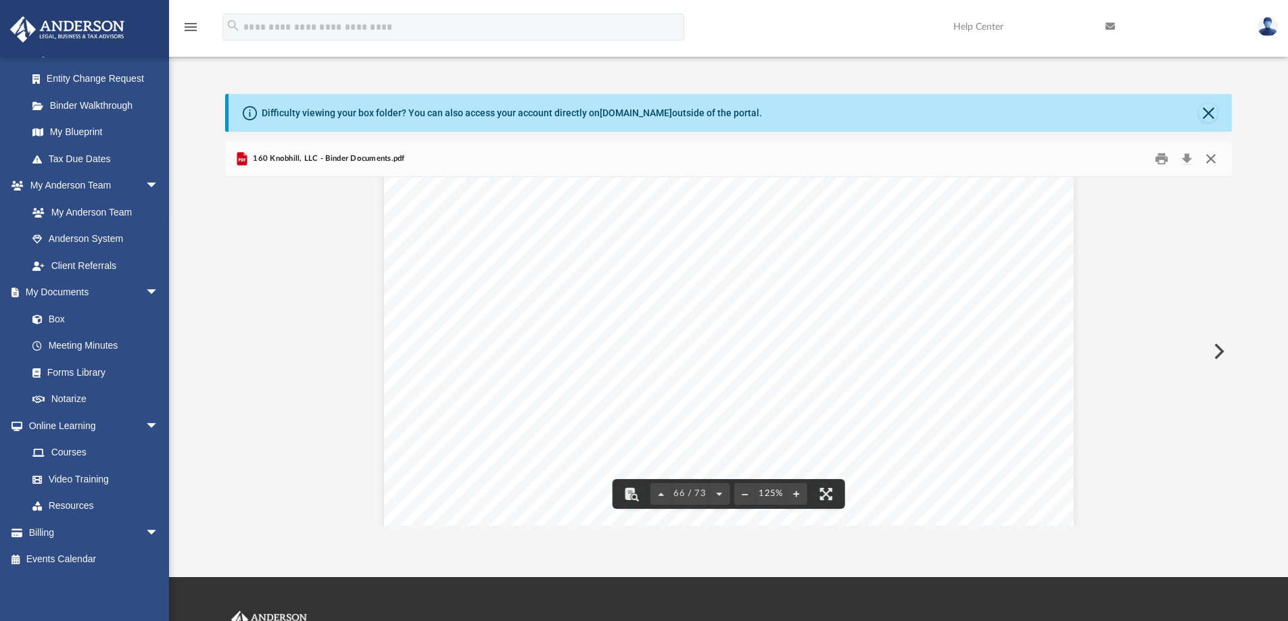
click at [1210, 157] on button "Close" at bounding box center [1211, 159] width 24 height 21
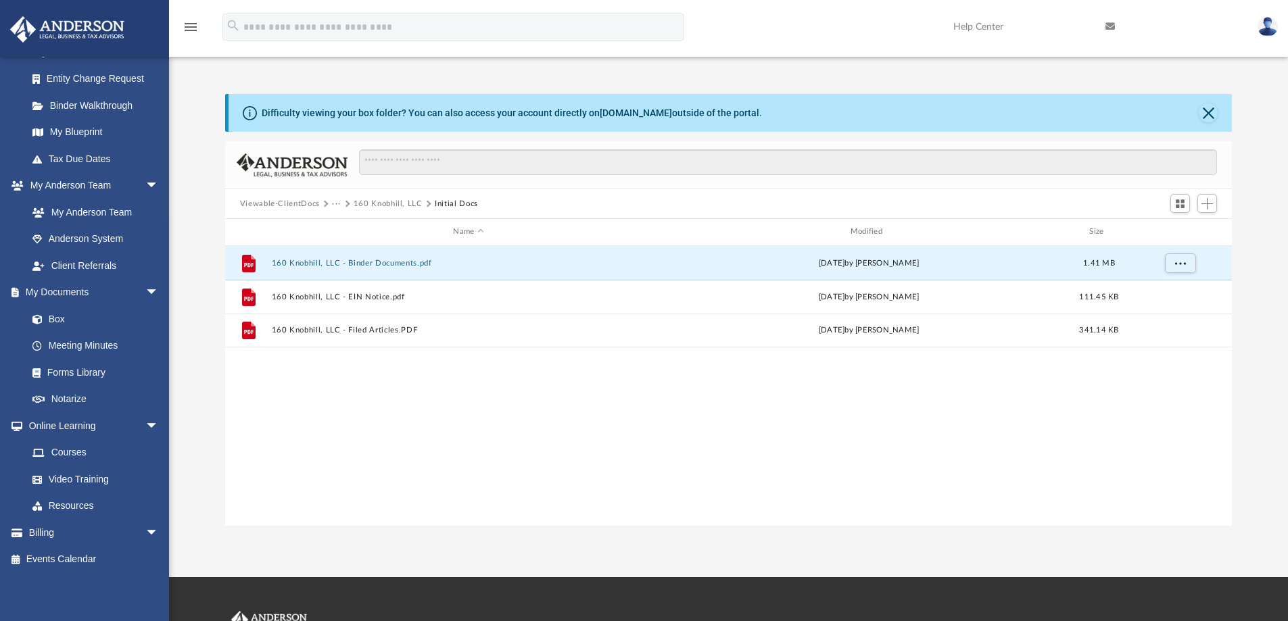
click at [313, 203] on button "Viewable-ClientDocs" at bounding box center [280, 204] width 80 height 12
